Goal: Find specific page/section: Find specific page/section

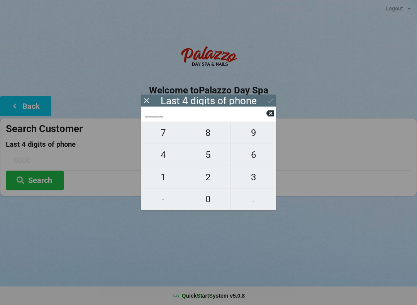
click at [160, 180] on span "1" at bounding box center [163, 177] width 45 height 16
type input "1___"
click at [169, 163] on span "4" at bounding box center [163, 155] width 45 height 16
type input "14__"
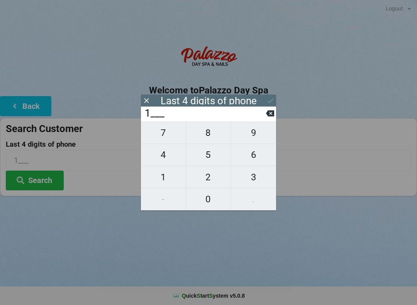
type input "14__"
click at [169, 156] on span "4" at bounding box center [163, 155] width 45 height 16
type input "144_"
click at [254, 138] on span "9" at bounding box center [253, 133] width 45 height 16
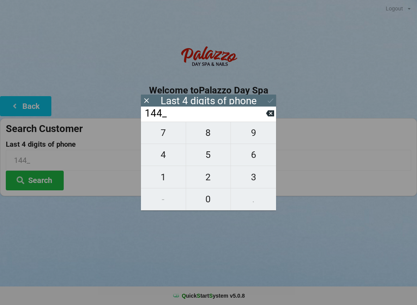
type input "1449"
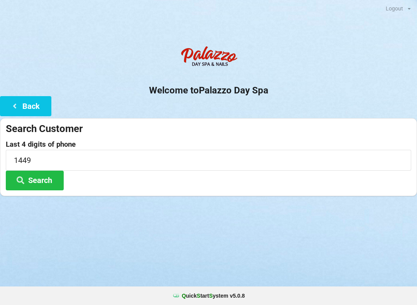
click at [43, 177] on button "Search" at bounding box center [35, 181] width 58 height 20
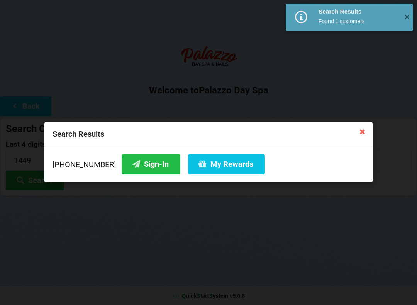
click at [135, 166] on button "Sign-In" at bounding box center [151, 165] width 59 height 20
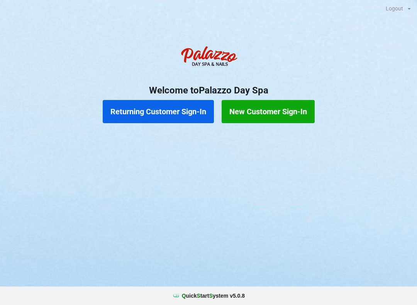
click at [181, 114] on button "Returning Customer Sign-In" at bounding box center [158, 111] width 111 height 23
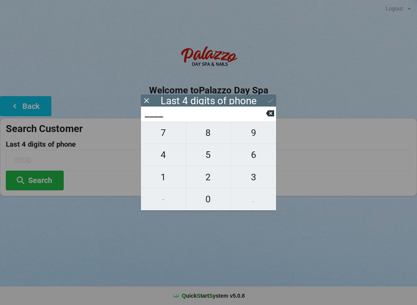
click at [167, 138] on span "7" at bounding box center [163, 133] width 45 height 16
type input "7___"
click at [216, 162] on span "5" at bounding box center [208, 155] width 45 height 16
type input "75__"
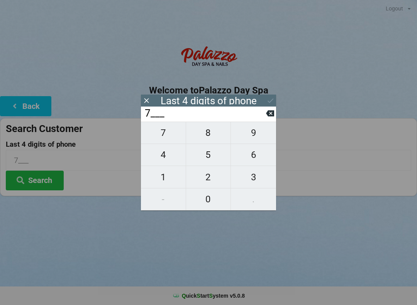
type input "75__"
click at [216, 204] on span "0" at bounding box center [208, 199] width 45 height 16
type input "750_"
click at [211, 135] on span "8" at bounding box center [208, 133] width 45 height 16
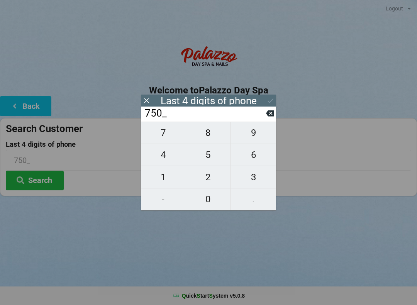
type input "7508"
click at [272, 101] on icon at bounding box center [271, 101] width 6 height 5
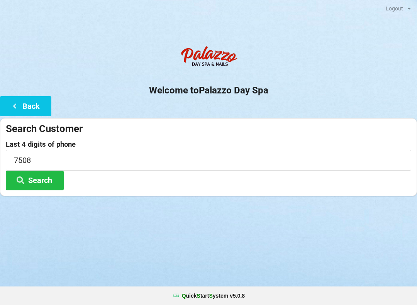
click at [47, 182] on button "Search" at bounding box center [35, 181] width 58 height 20
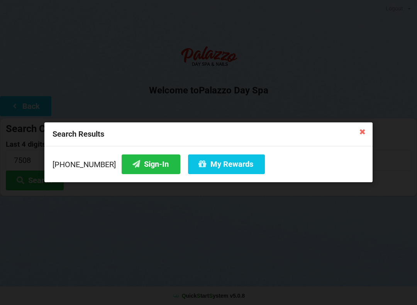
click at [147, 166] on button "Sign-In" at bounding box center [151, 165] width 59 height 20
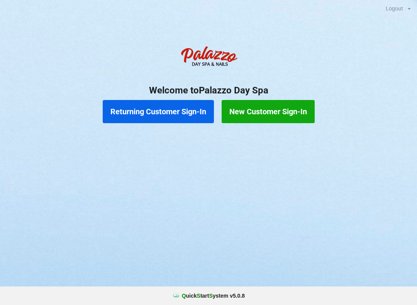
click at [182, 116] on button "Returning Customer Sign-In" at bounding box center [158, 111] width 111 height 23
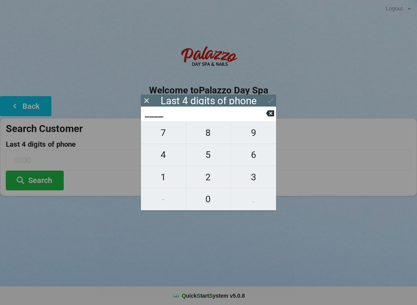
click at [206, 179] on span "2" at bounding box center [208, 177] width 45 height 16
type input "2___"
click at [162, 135] on span "7" at bounding box center [163, 133] width 45 height 16
type input "27__"
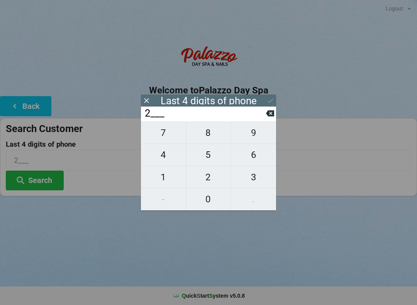
type input "27__"
click at [205, 160] on span "5" at bounding box center [208, 155] width 45 height 16
type input "275_"
click at [250, 139] on span "9" at bounding box center [253, 133] width 45 height 16
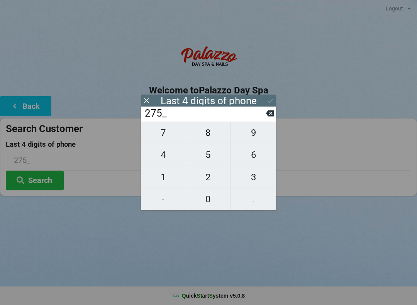
type input "2759"
click at [36, 180] on button "Search" at bounding box center [35, 181] width 58 height 20
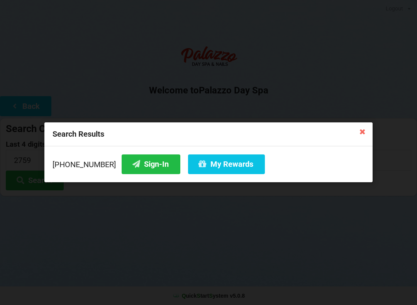
click at [216, 170] on button "My Rewards" at bounding box center [226, 165] width 77 height 20
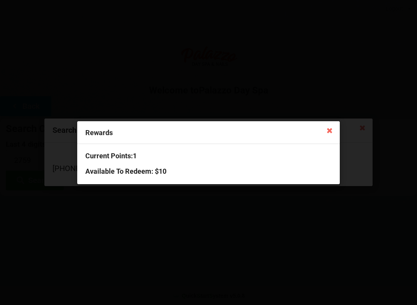
click at [331, 135] on icon at bounding box center [330, 130] width 12 height 12
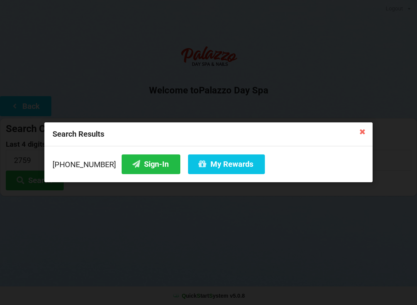
click at [363, 132] on icon at bounding box center [363, 131] width 12 height 12
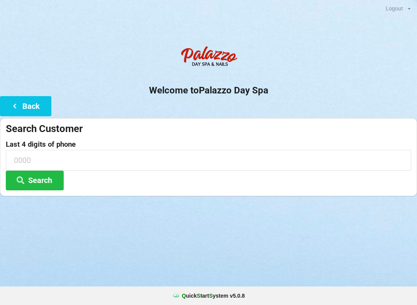
click at [0, 109] on html "Logout Logout Sign-In Welcome to Palazzo Day Spa Back Search Customer Last 4 di…" at bounding box center [208, 152] width 417 height 305
click at [18, 108] on icon at bounding box center [14, 105] width 9 height 7
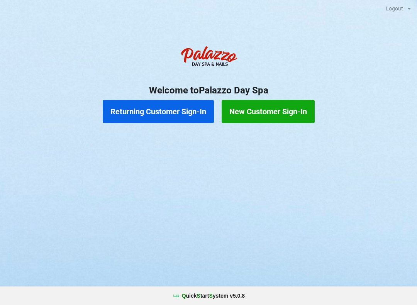
click at [191, 113] on button "Returning Customer Sign-In" at bounding box center [158, 111] width 111 height 23
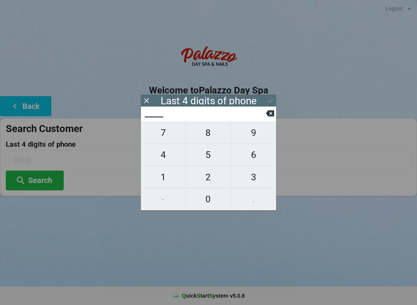
click at [212, 177] on span "2" at bounding box center [208, 177] width 45 height 16
type input "2___"
click at [162, 138] on span "7" at bounding box center [163, 133] width 45 height 16
type input "27__"
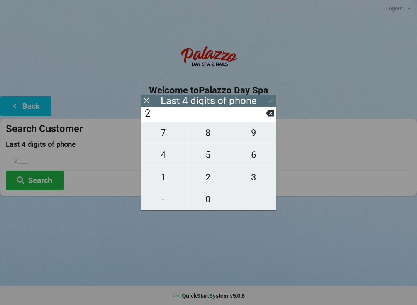
type input "27__"
click at [205, 159] on span "5" at bounding box center [208, 155] width 45 height 16
type input "275_"
click at [253, 141] on span "9" at bounding box center [253, 133] width 45 height 16
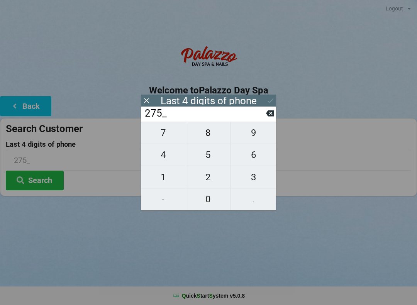
type input "2759"
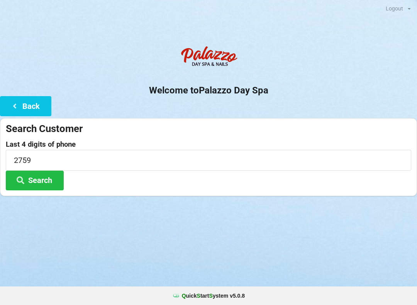
click at [46, 182] on button "Search" at bounding box center [35, 181] width 58 height 20
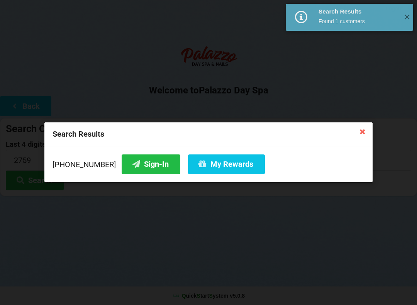
click at [230, 167] on button "My Rewards" at bounding box center [226, 165] width 77 height 20
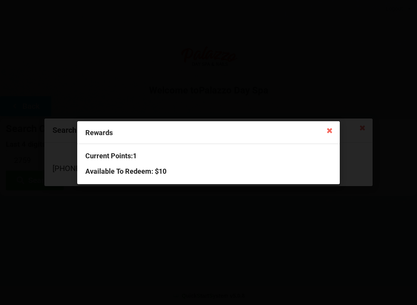
click at [330, 129] on icon at bounding box center [330, 130] width 12 height 12
